Goal: Browse casually

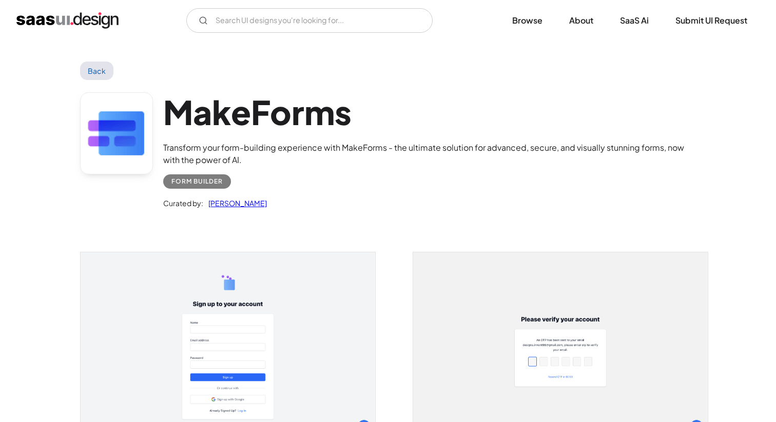
click at [73, 17] on img at bounding box center [67, 20] width 102 height 16
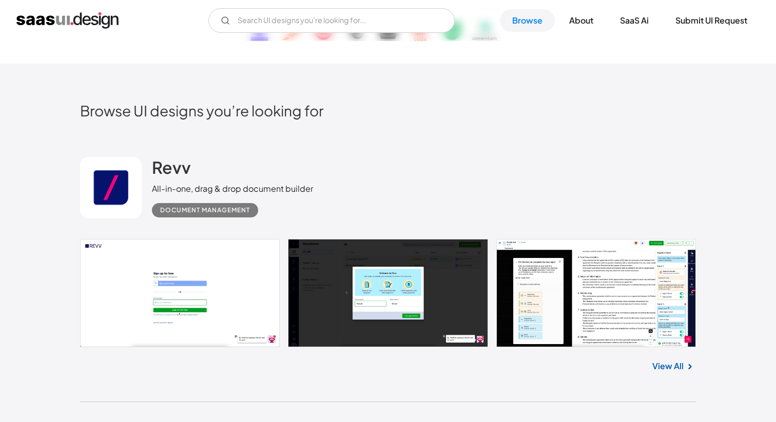
scroll to position [187, 0]
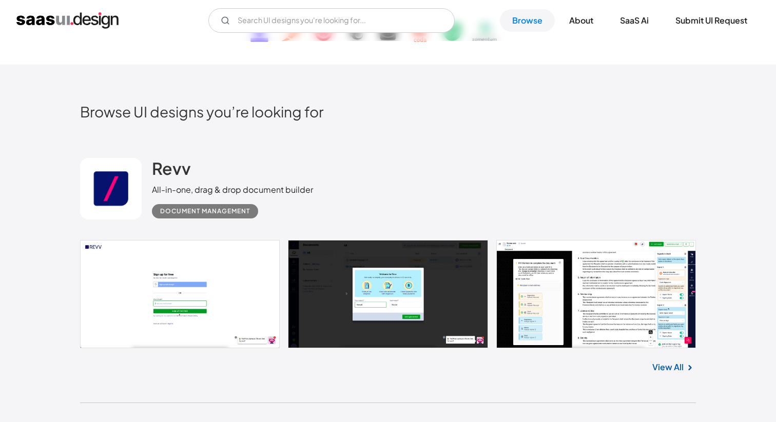
click at [162, 269] on link at bounding box center [388, 294] width 616 height 108
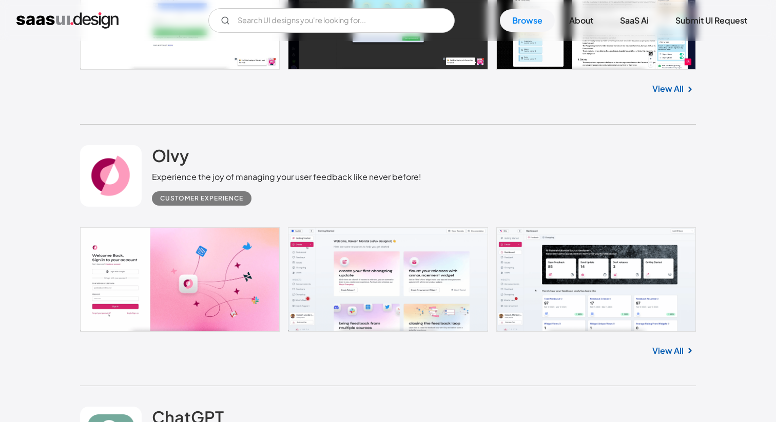
scroll to position [465, 0]
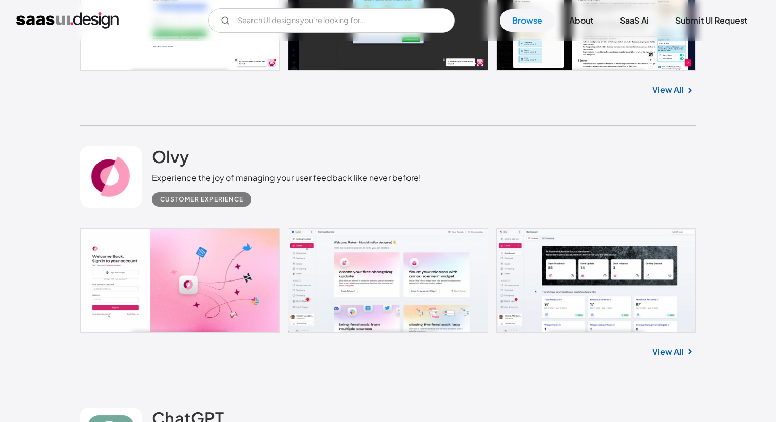
click at [141, 181] on link at bounding box center [111, 177] width 62 height 62
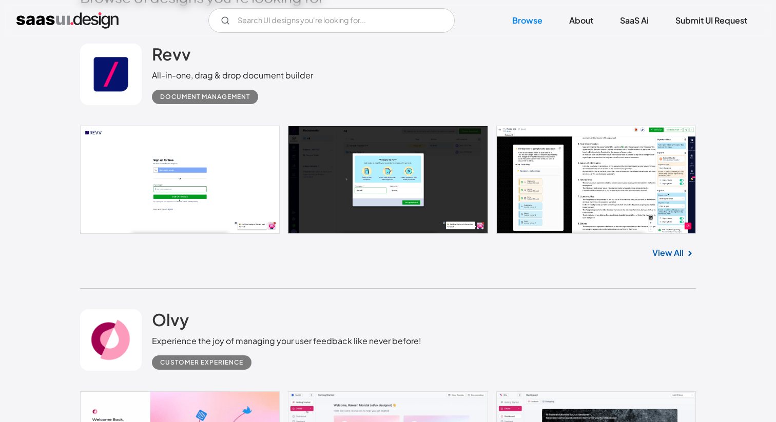
scroll to position [224, 0]
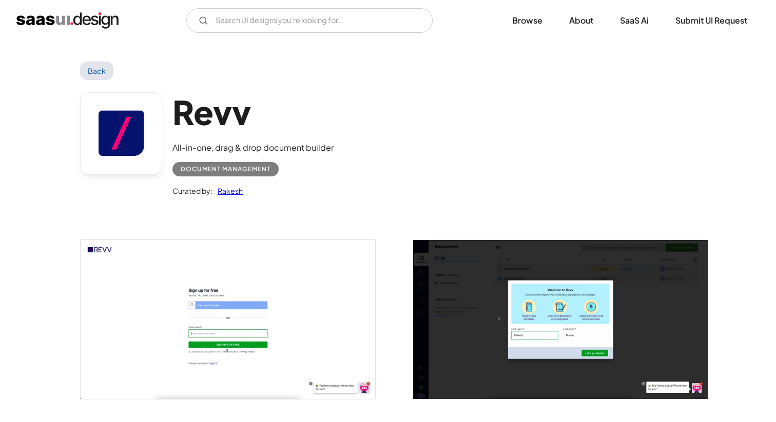
click at [94, 68] on link "Back" at bounding box center [96, 71] width 33 height 18
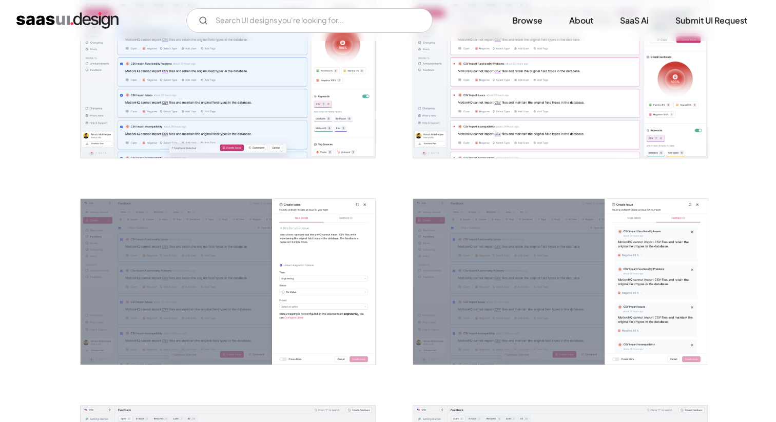
scroll to position [1169, 0]
